Goal: Information Seeking & Learning: Learn about a topic

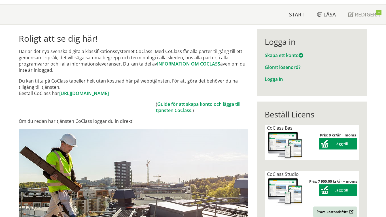
scroll to position [28, 0]
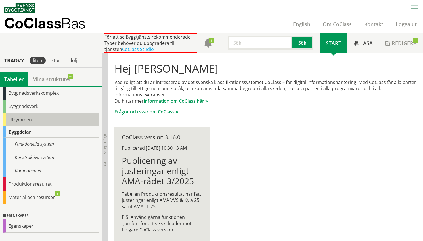
scroll to position [53, 0]
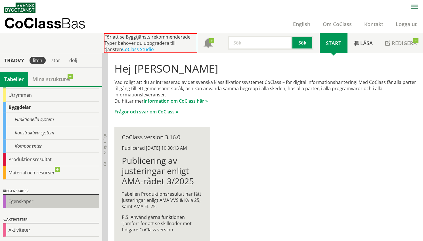
click at [24, 200] on div "Egenskaper" at bounding box center [51, 201] width 96 height 13
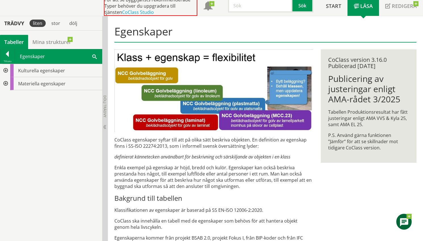
scroll to position [28, 0]
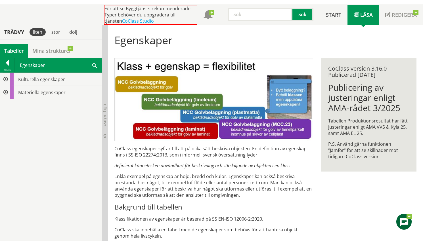
click at [6, 79] on div at bounding box center [5, 79] width 10 height 13
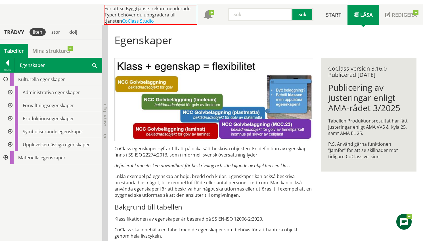
click at [9, 117] on div at bounding box center [10, 118] width 10 height 13
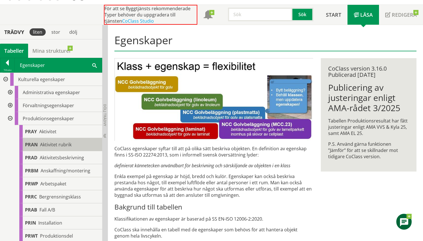
click at [75, 143] on div "PRAN Aktivitet rubrik" at bounding box center [60, 144] width 83 height 13
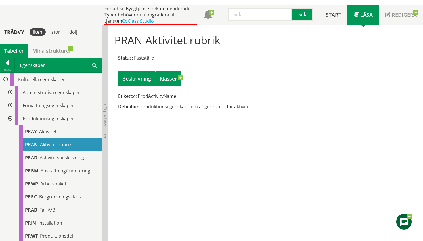
click at [173, 78] on link "Klasser" at bounding box center [168, 78] width 26 height 14
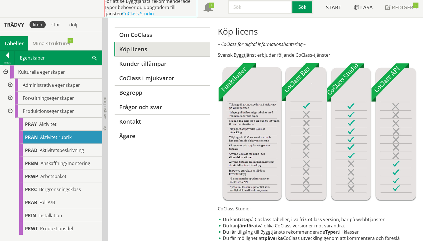
scroll to position [28, 0]
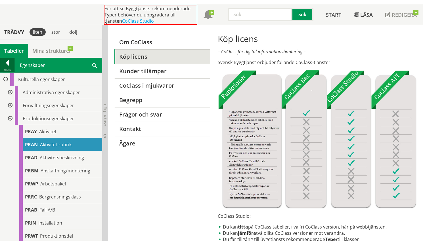
click at [4, 64] on div at bounding box center [7, 64] width 14 height 8
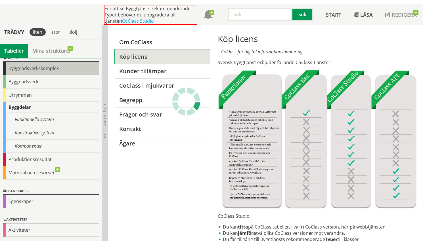
click at [34, 72] on div "Byggnadsverkskomplex" at bounding box center [51, 68] width 96 height 13
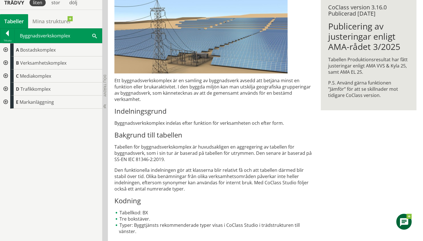
scroll to position [90, 0]
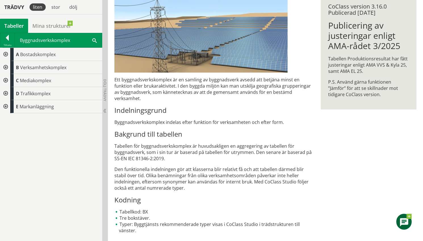
click at [6, 52] on div at bounding box center [5, 54] width 10 height 13
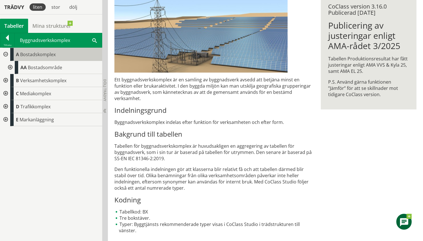
click at [34, 54] on span "Bostadskomplex" at bounding box center [37, 54] width 35 height 6
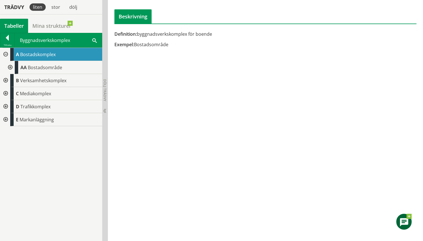
click at [13, 68] on div at bounding box center [10, 67] width 10 height 13
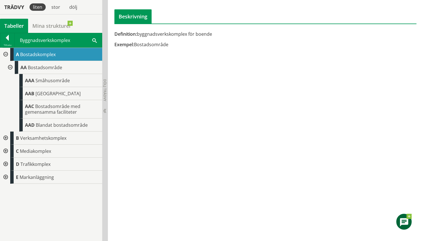
click at [3, 138] on div at bounding box center [5, 138] width 10 height 13
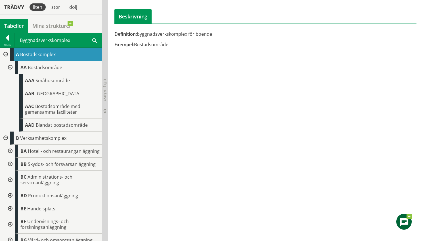
click at [5, 54] on div at bounding box center [5, 54] width 10 height 13
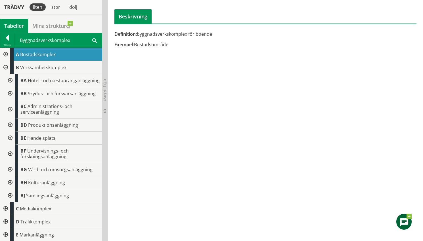
click at [3, 68] on div at bounding box center [5, 67] width 10 height 13
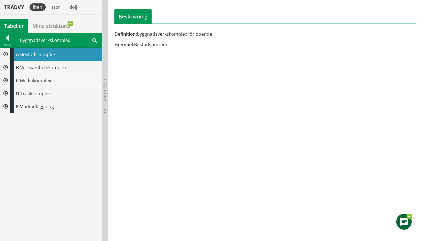
click at [6, 92] on div at bounding box center [5, 93] width 10 height 13
click at [11, 106] on div at bounding box center [10, 106] width 10 height 13
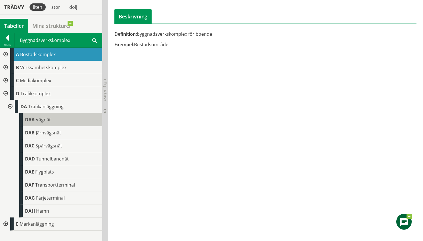
click at [45, 120] on span "Vägnät" at bounding box center [43, 120] width 15 height 6
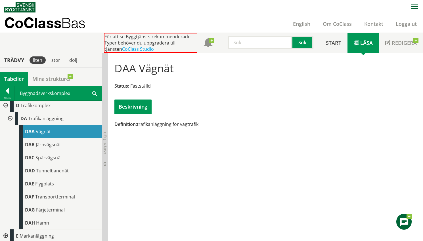
scroll to position [43, 0]
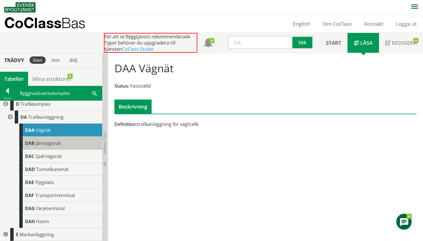
click at [60, 145] on span "Järnvägsnät" at bounding box center [48, 143] width 25 height 6
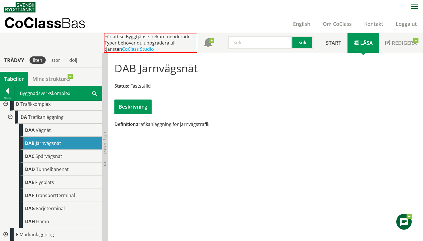
click at [5, 217] on div at bounding box center [5, 234] width 10 height 13
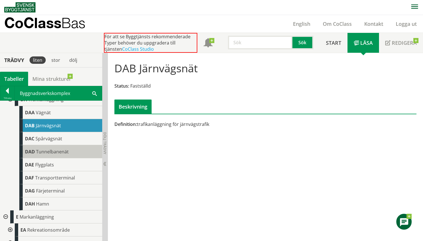
scroll to position [69, 0]
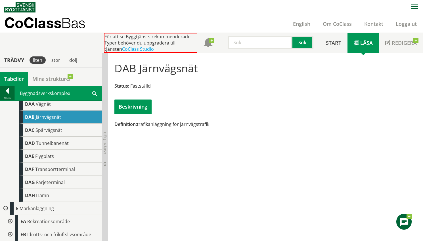
click at [4, 90] on div at bounding box center [7, 92] width 14 height 8
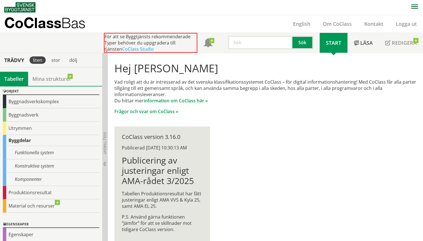
scroll to position [17, 0]
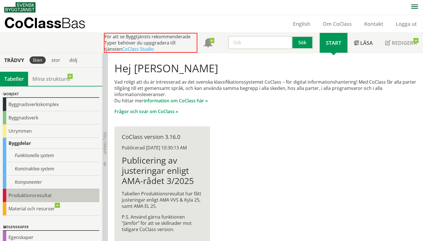
click at [24, 194] on div "Produktionsresultat" at bounding box center [51, 195] width 96 height 13
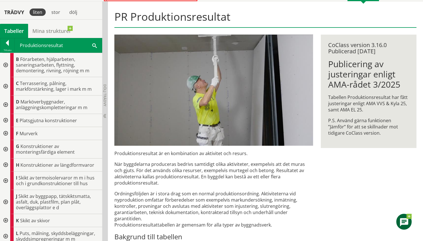
scroll to position [57, 0]
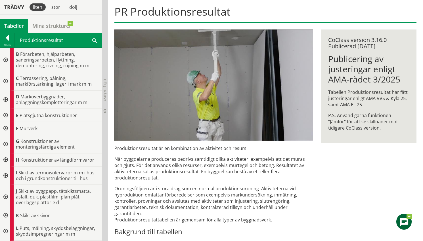
click at [6, 100] on div at bounding box center [5, 99] width 10 height 18
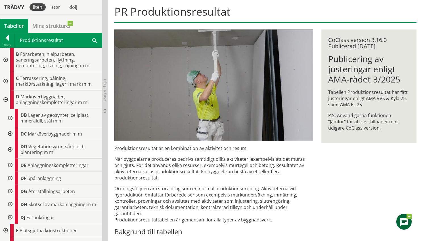
click at [11, 117] on div at bounding box center [10, 118] width 10 height 18
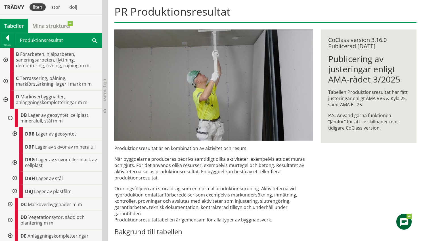
click at [16, 134] on div at bounding box center [14, 133] width 10 height 13
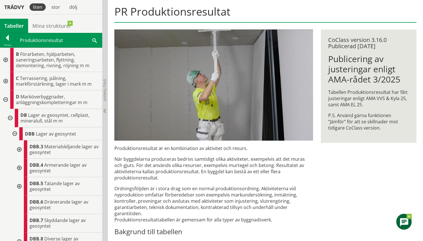
click at [19, 148] on div at bounding box center [19, 149] width 10 height 18
click at [26, 170] on div at bounding box center [23, 168] width 10 height 18
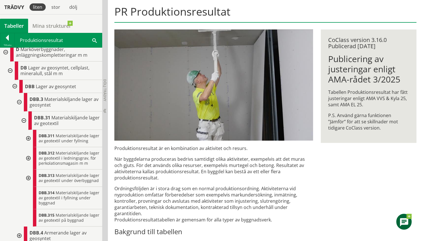
scroll to position [57, 0]
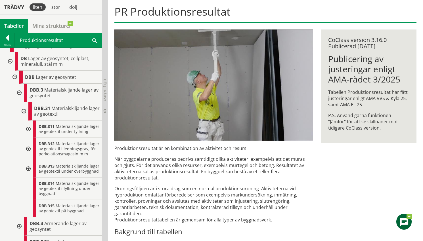
click at [29, 132] on div at bounding box center [28, 129] width 10 height 17
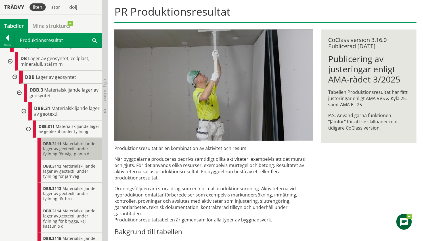
click at [61, 156] on span "Materialskiljande lager av geotextil under fyllning för väg, plan o d" at bounding box center [69, 149] width 52 height 16
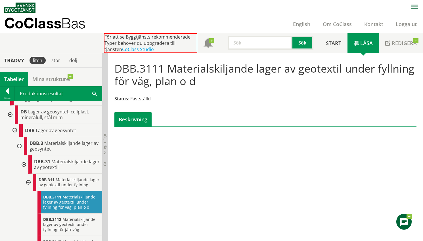
scroll to position [0, 0]
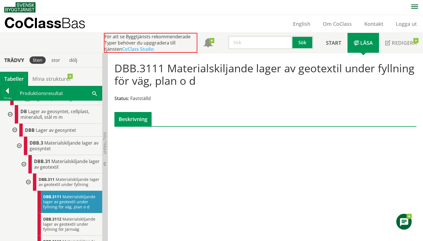
click at [293, 217] on div "DBB.3111 Materialskiljande lager av geotextil under fyllning för väg, plan o d …" at bounding box center [265, 147] width 315 height 188
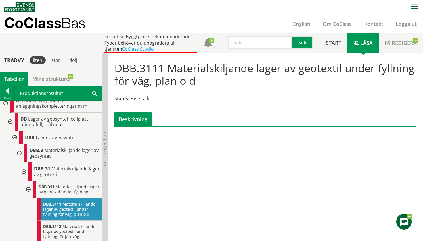
scroll to position [0, 0]
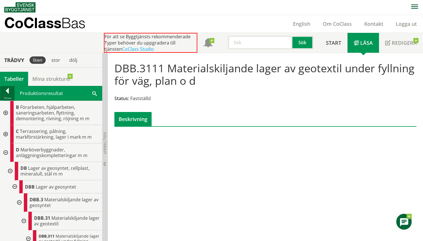
click at [6, 92] on div at bounding box center [7, 92] width 14 height 8
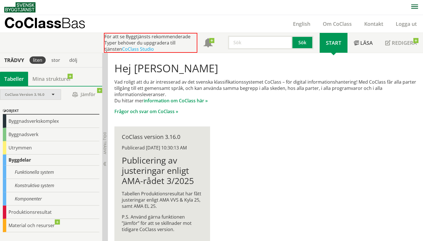
click at [55, 92] on div "CoClass Version 3.16.0" at bounding box center [30, 95] width 60 height 10
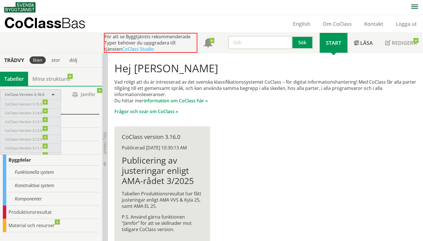
click at [84, 104] on div "Objekt Byggnadsverkskomplex Byggnadsverk Utrymmen Byggdelar Funktionella system…" at bounding box center [51, 170] width 102 height 133
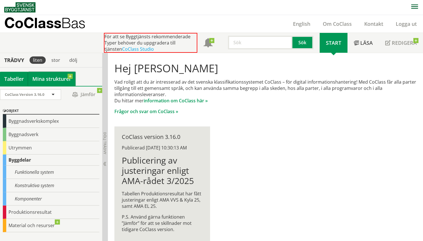
click at [54, 79] on link "Mina strukturer" at bounding box center [51, 79] width 47 height 14
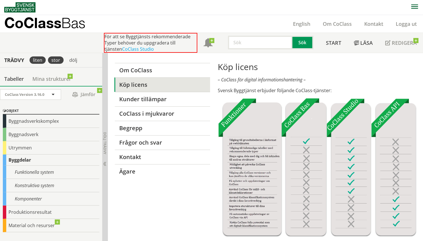
click at [50, 59] on div "stor" at bounding box center [56, 59] width 16 height 7
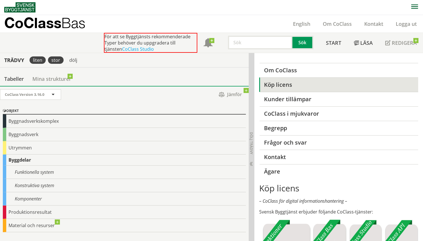
click at [39, 61] on div "liten" at bounding box center [37, 59] width 16 height 7
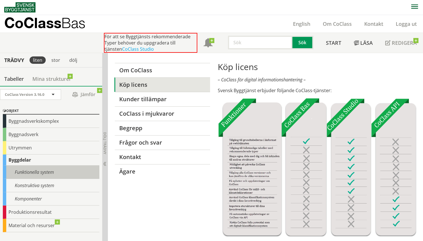
click at [45, 172] on div "Funktionella system" at bounding box center [51, 172] width 96 height 13
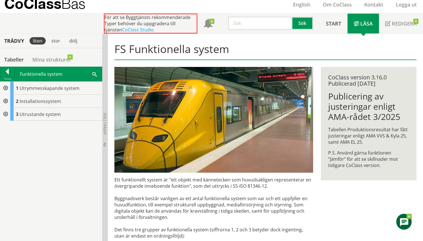
scroll to position [28, 0]
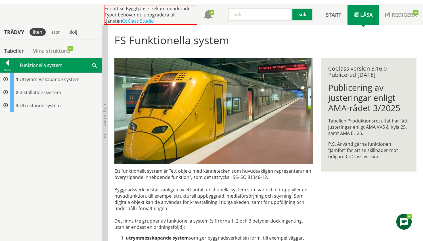
click at [6, 80] on div at bounding box center [5, 79] width 10 height 13
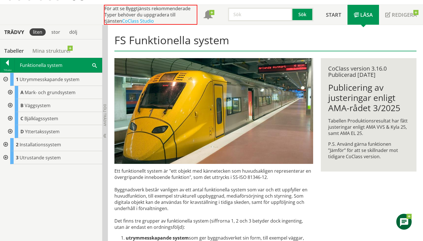
click at [10, 92] on div at bounding box center [10, 92] width 10 height 13
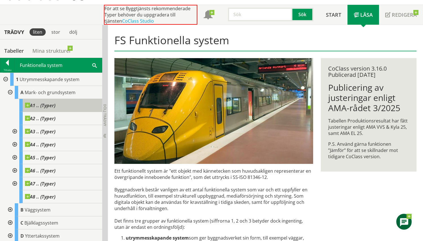
click at [49, 105] on span "A1 .. (Typer)" at bounding box center [40, 106] width 30 height 6
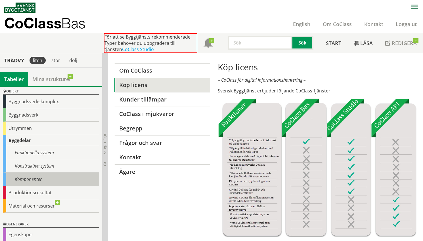
scroll to position [28, 0]
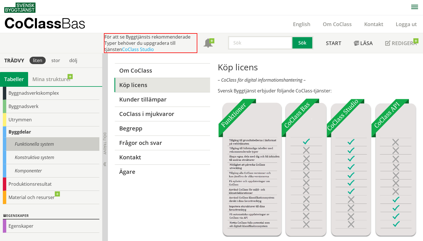
click at [40, 144] on div "Funktionella system" at bounding box center [51, 144] width 96 height 13
click at [43, 140] on div "Funktionella system" at bounding box center [51, 144] width 96 height 13
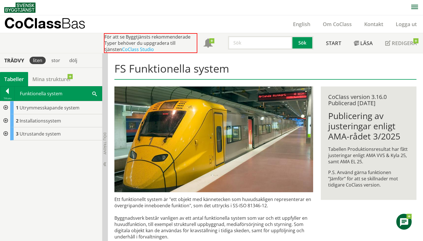
click at [4, 107] on div at bounding box center [5, 107] width 10 height 13
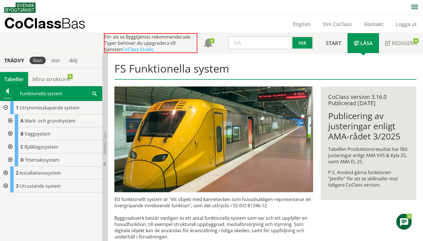
click at [11, 122] on div at bounding box center [10, 120] width 10 height 13
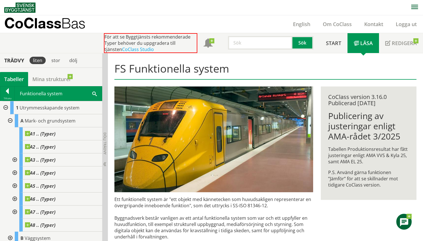
click at [16, 158] on div at bounding box center [14, 159] width 10 height 13
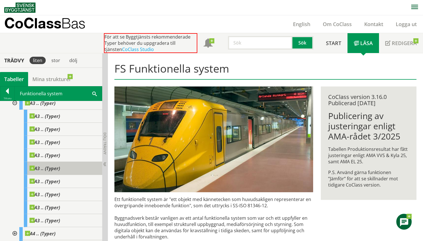
scroll to position [28, 0]
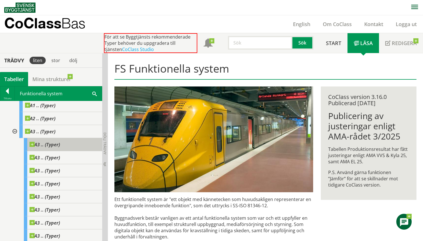
click at [47, 145] on span "A3 .. (Typer)" at bounding box center [44, 145] width 30 height 6
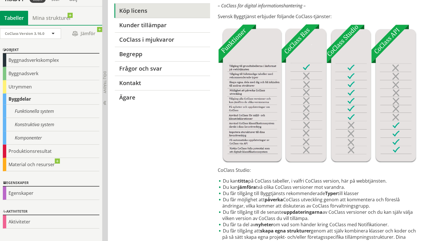
scroll to position [51, 0]
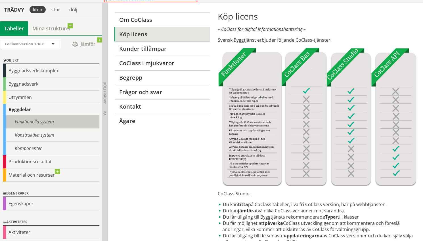
click at [34, 119] on div "Funktionella system" at bounding box center [51, 121] width 96 height 13
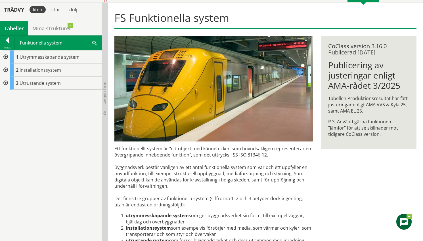
click at [5, 70] on div at bounding box center [5, 70] width 10 height 13
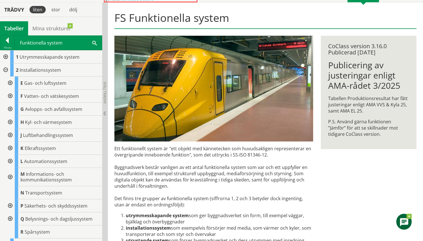
click at [6, 54] on div at bounding box center [5, 56] width 10 height 13
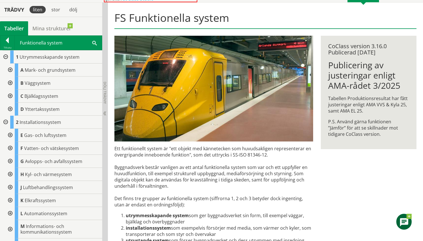
click at [10, 69] on div at bounding box center [10, 70] width 10 height 13
